Goal: Task Accomplishment & Management: Use online tool/utility

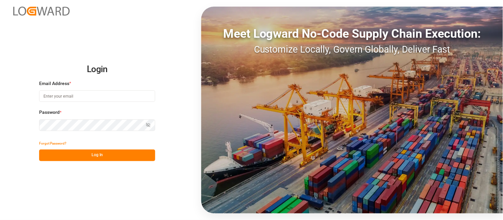
click at [93, 101] on input at bounding box center [97, 97] width 116 height 12
type input "[PERSON_NAME][DOMAIN_NAME][EMAIL_ADDRESS][DOMAIN_NAME]"
click at [148, 124] on icon "button" at bounding box center [149, 125] width 2 height 2
click at [99, 156] on button "Log In" at bounding box center [97, 156] width 116 height 12
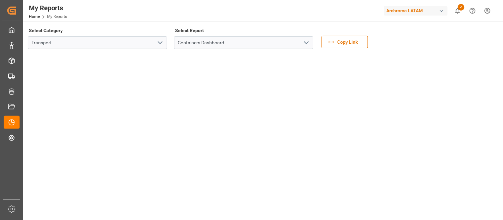
drag, startPoint x: 176, startPoint y: 3, endPoint x: 308, endPoint y: 53, distance: 141.7
click at [160, 44] on icon "open menu" at bounding box center [160, 43] width 8 height 8
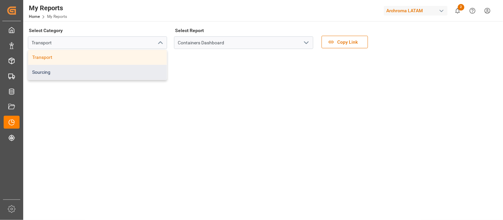
click at [138, 77] on div "Sourcing" at bounding box center [97, 72] width 139 height 15
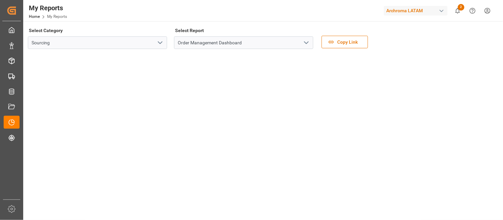
click at [306, 42] on icon "open menu" at bounding box center [306, 43] width 8 height 8
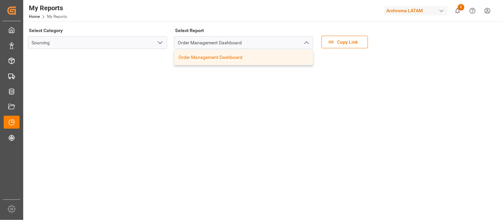
click at [218, 59] on div "Order Management Dashboard" at bounding box center [243, 57] width 139 height 15
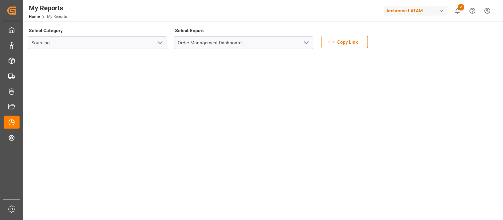
click at [442, 12] on div "button" at bounding box center [441, 11] width 7 height 7
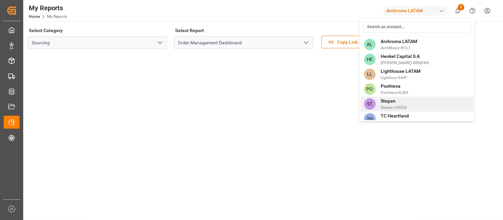
click at [386, 99] on span "Stepan" at bounding box center [394, 101] width 26 height 7
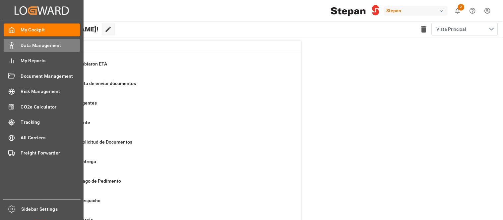
click at [42, 45] on span "Data Management" at bounding box center [50, 45] width 59 height 7
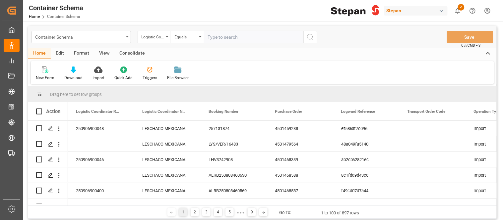
click at [127, 40] on div "Container Schema" at bounding box center [80, 37] width 99 height 13
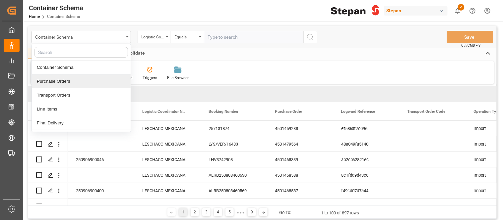
click at [68, 81] on div "Purchase Orders" at bounding box center [81, 82] width 99 height 14
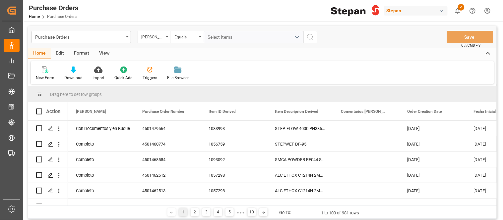
click at [106, 55] on div "View" at bounding box center [104, 53] width 20 height 11
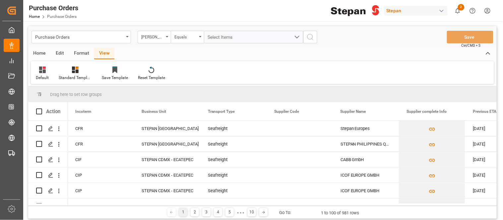
scroll to position [0, 1341]
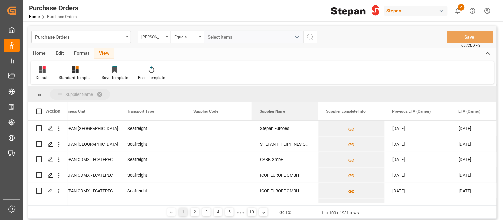
drag, startPoint x: 273, startPoint y: 113, endPoint x: 270, endPoint y: 96, distance: 16.8
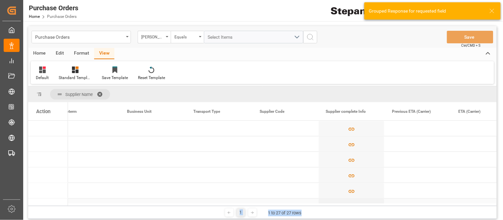
drag, startPoint x: 322, startPoint y: 206, endPoint x: 90, endPoint y: 202, distance: 232.5
click at [90, 202] on div "Supplier Name Drag here to set column labels Action Complete document Incoterm" at bounding box center [262, 153] width 469 height 133
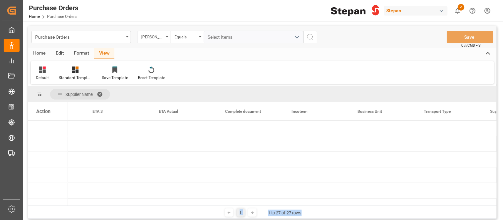
scroll to position [0, 0]
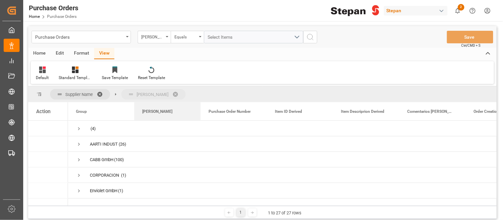
drag, startPoint x: 152, startPoint y: 110, endPoint x: 150, endPoint y: 98, distance: 12.2
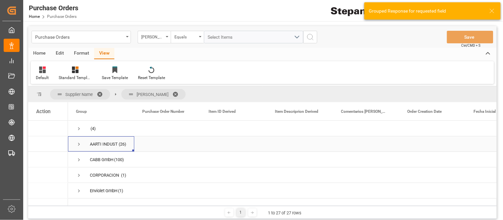
click at [78, 144] on span "Press SPACE to select this row." at bounding box center [79, 145] width 6 height 6
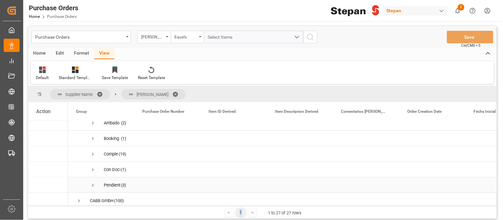
click at [93, 187] on span "Press SPACE to select this row." at bounding box center [93, 186] width 6 height 6
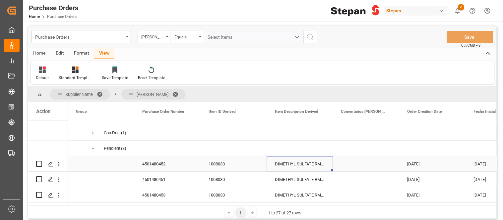
click at [286, 162] on div "DIMETHYL SULFATE RM358 BULK" at bounding box center [300, 164] width 66 height 15
click at [443, 9] on div "button" at bounding box center [441, 11] width 7 height 7
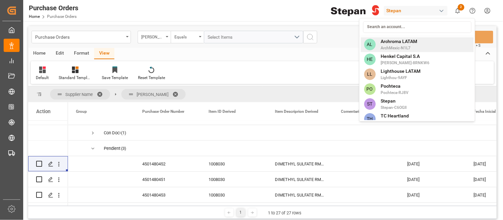
click at [409, 42] on span "Archroma LATAM" at bounding box center [399, 41] width 36 height 7
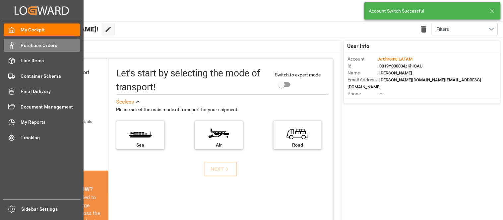
click at [34, 43] on span "Purchase Orders" at bounding box center [50, 45] width 59 height 7
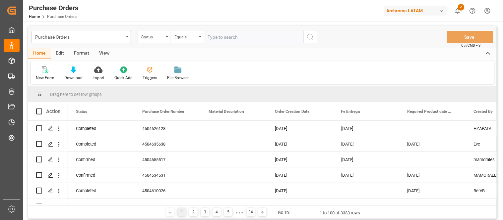
click at [106, 53] on div "View" at bounding box center [104, 53] width 20 height 11
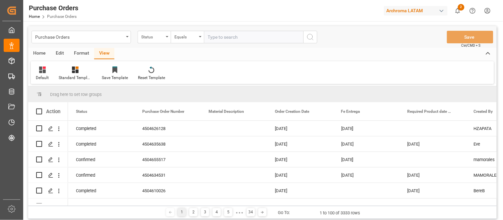
click at [77, 52] on div "Format" at bounding box center [81, 53] width 25 height 11
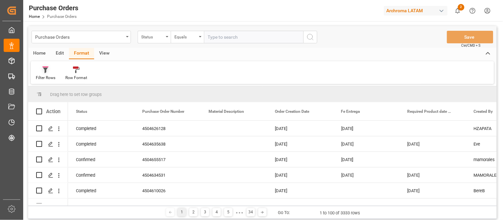
click at [41, 72] on div at bounding box center [46, 69] width 20 height 7
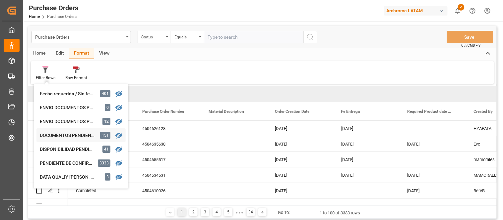
click at [70, 136] on div "DOCUMENTOS PENDIENTES PRÓXIMOS A LLEGAR PT" at bounding box center [69, 135] width 58 height 7
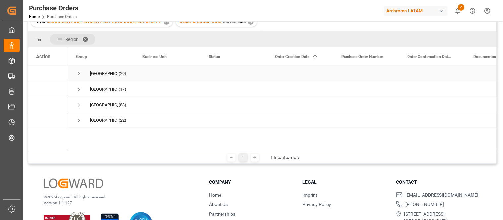
click at [81, 75] on span "Press SPACE to select this row." at bounding box center [79, 74] width 6 height 6
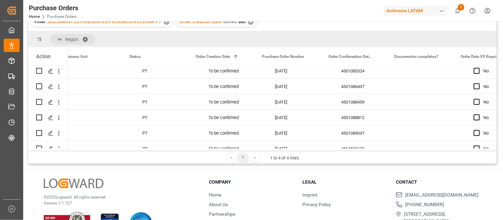
scroll to position [0, 116]
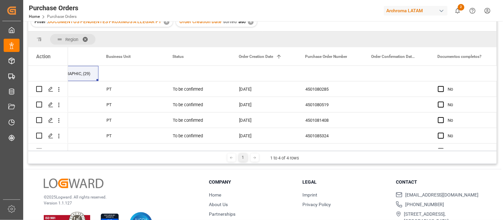
drag, startPoint x: 208, startPoint y: 151, endPoint x: 72, endPoint y: 152, distance: 136.3
click at [72, 152] on div "1 1 to 4 of 4 rows" at bounding box center [262, 157] width 469 height 13
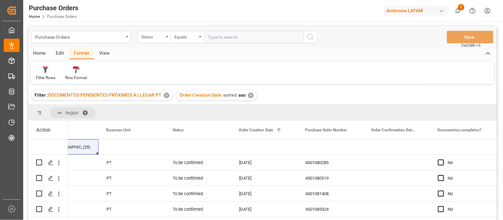
click at [251, 94] on div "✕" at bounding box center [251, 96] width 6 height 6
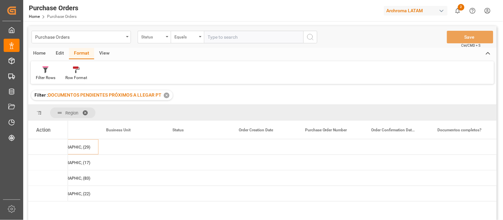
click at [167, 97] on div "✕" at bounding box center [167, 96] width 6 height 6
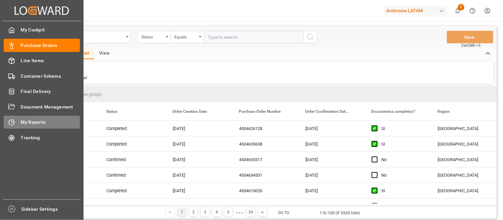
click at [35, 121] on span "My Reports" at bounding box center [50, 122] width 59 height 7
